Goal: Find specific page/section: Find specific page/section

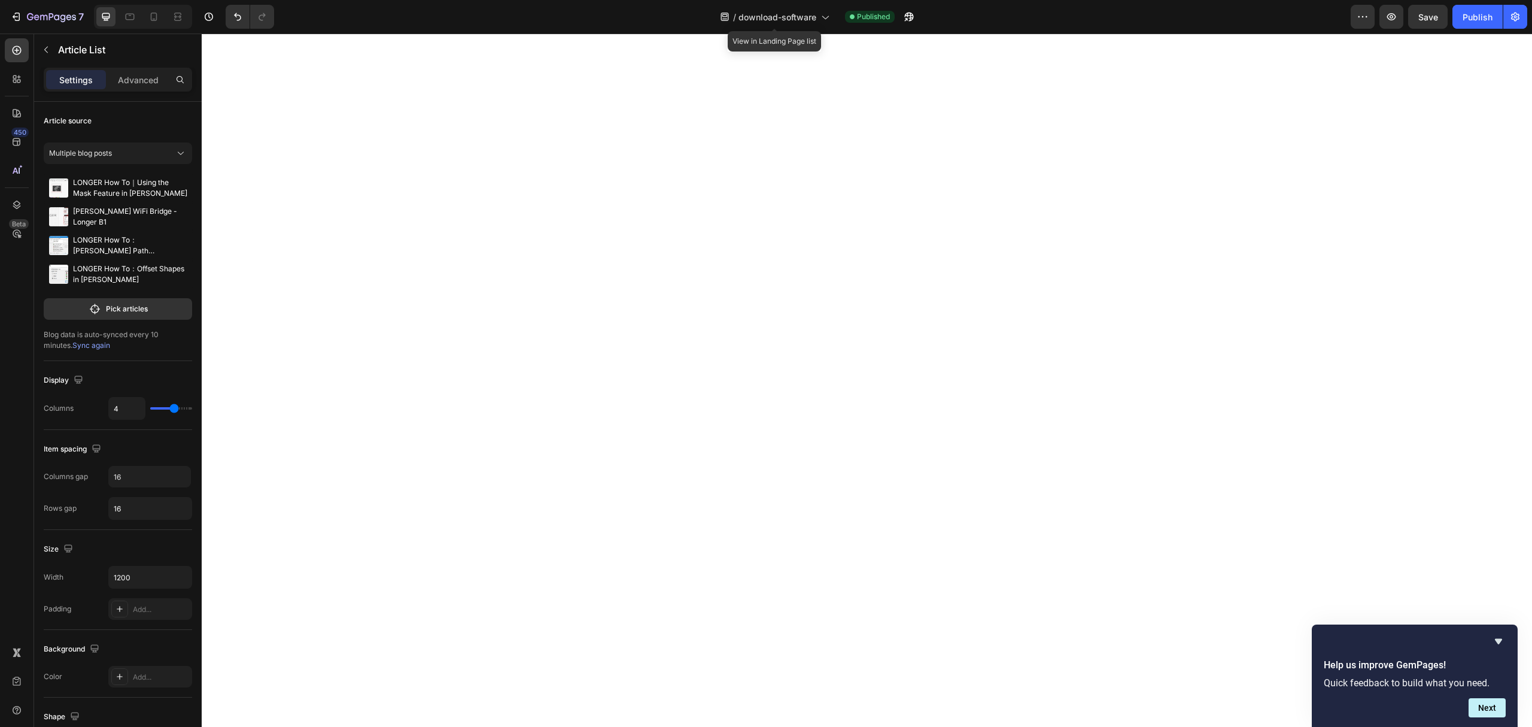
click at [779, 23] on div "/ download-software" at bounding box center [775, 17] width 122 height 24
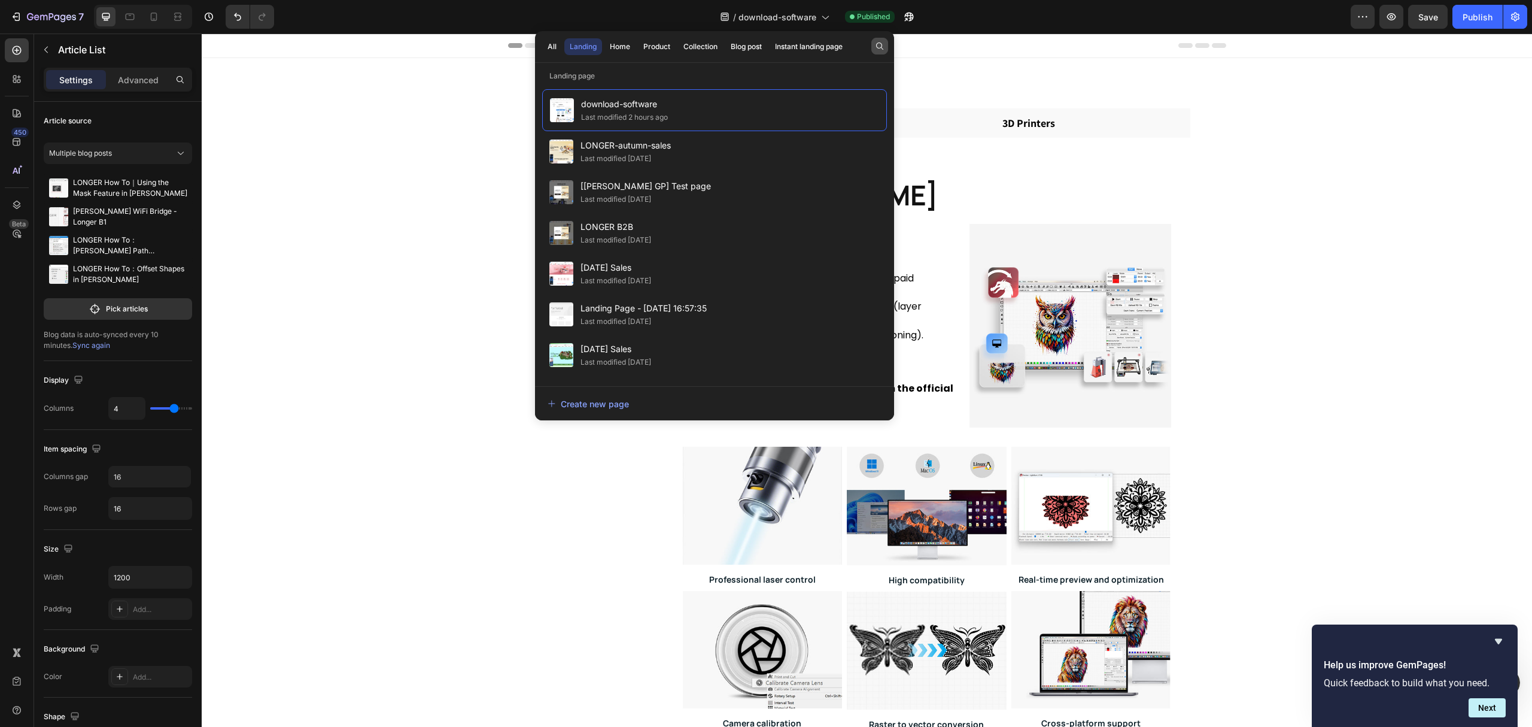
click at [875, 43] on icon "button" at bounding box center [880, 46] width 10 height 10
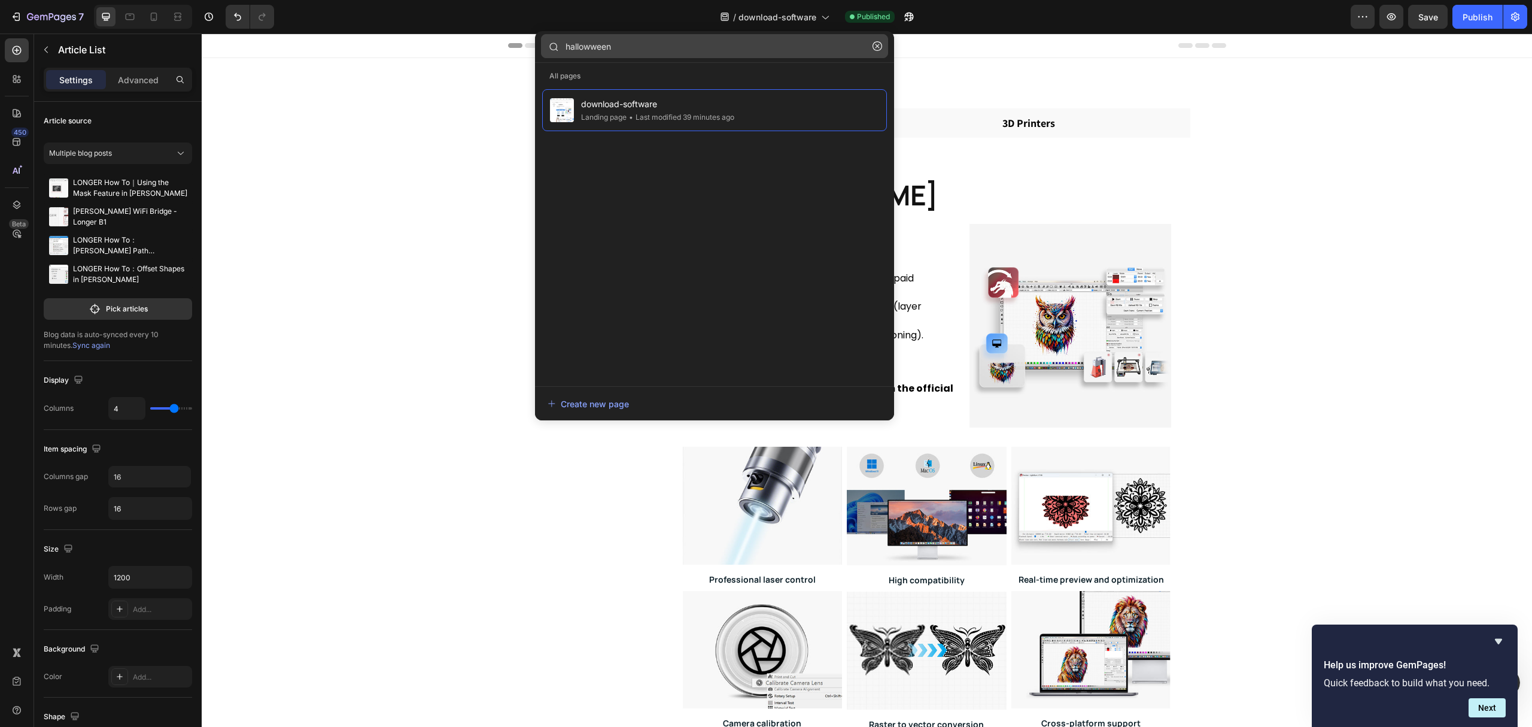
click at [592, 48] on input "hallowween" at bounding box center [714, 46] width 347 height 24
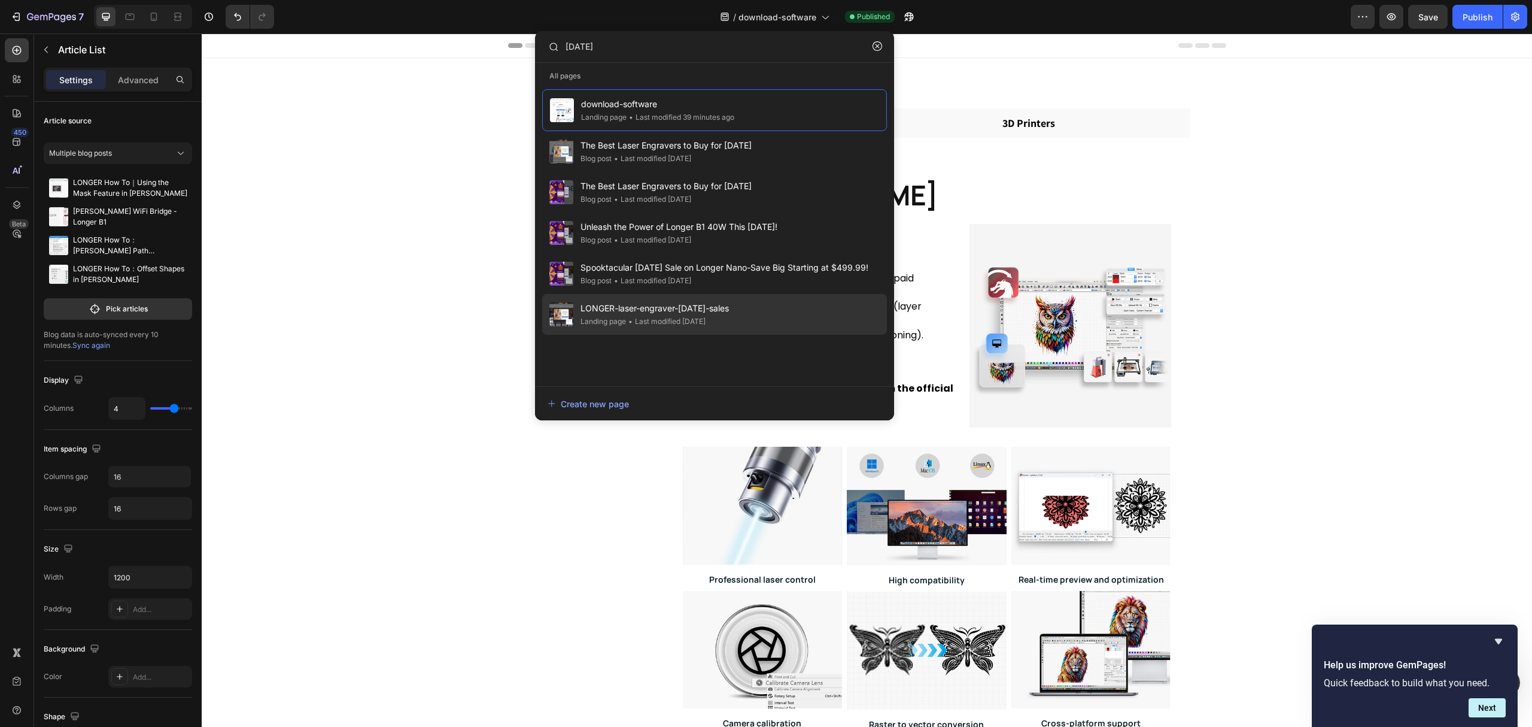
type input "[DATE]"
drag, startPoint x: 681, startPoint y: 321, endPoint x: 710, endPoint y: 339, distance: 34.1
click at [681, 315] on span "LONGER-laser-engraver-[DATE]-sales" at bounding box center [655, 308] width 148 height 14
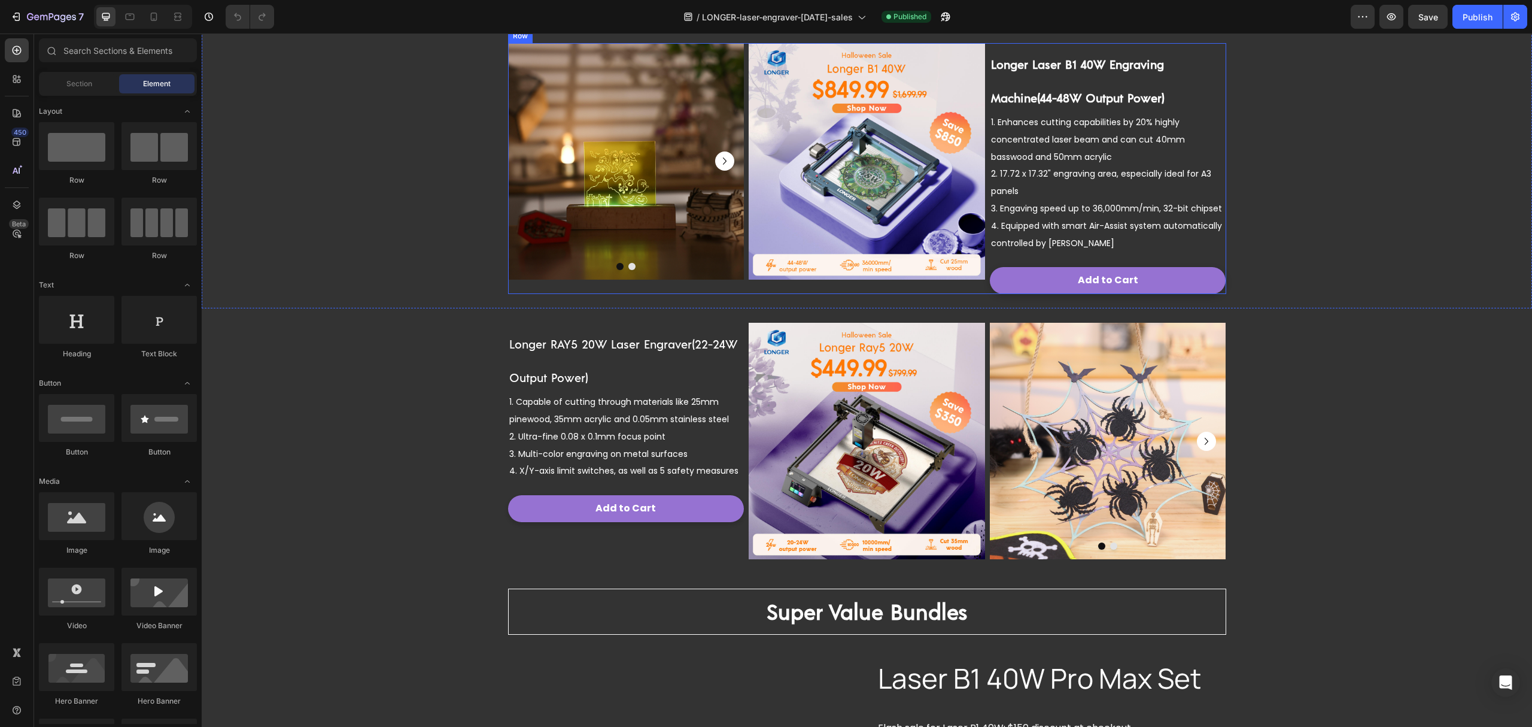
scroll to position [399, 0]
